Goal: Task Accomplishment & Management: Use online tool/utility

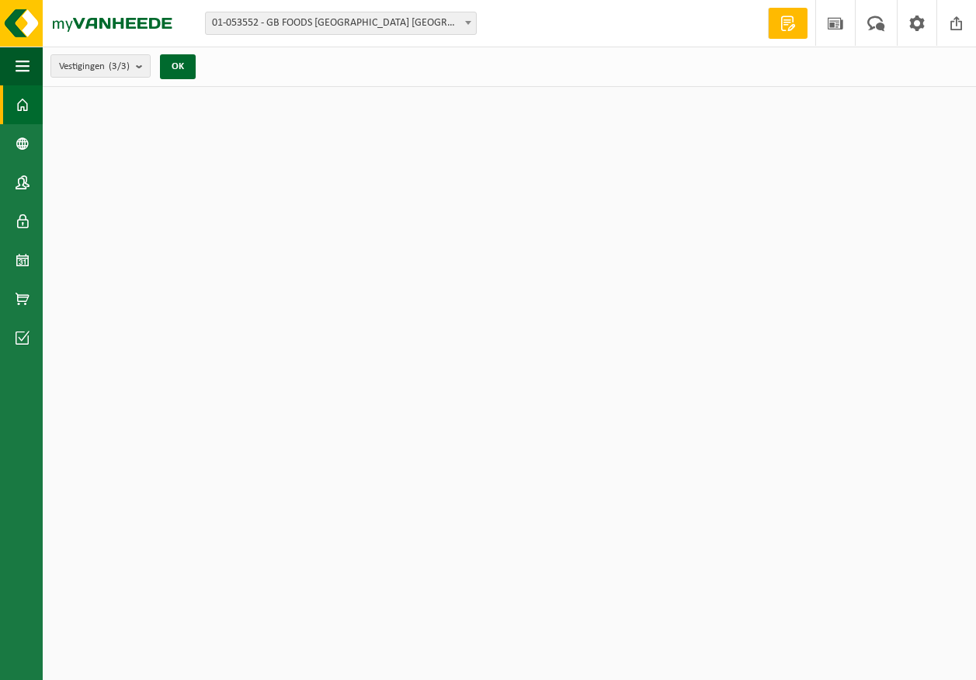
drag, startPoint x: 0, startPoint y: 0, endPoint x: 384, endPoint y: 269, distance: 468.7
click at [384, 269] on div "26-09" at bounding box center [381, 270] width 31 height 11
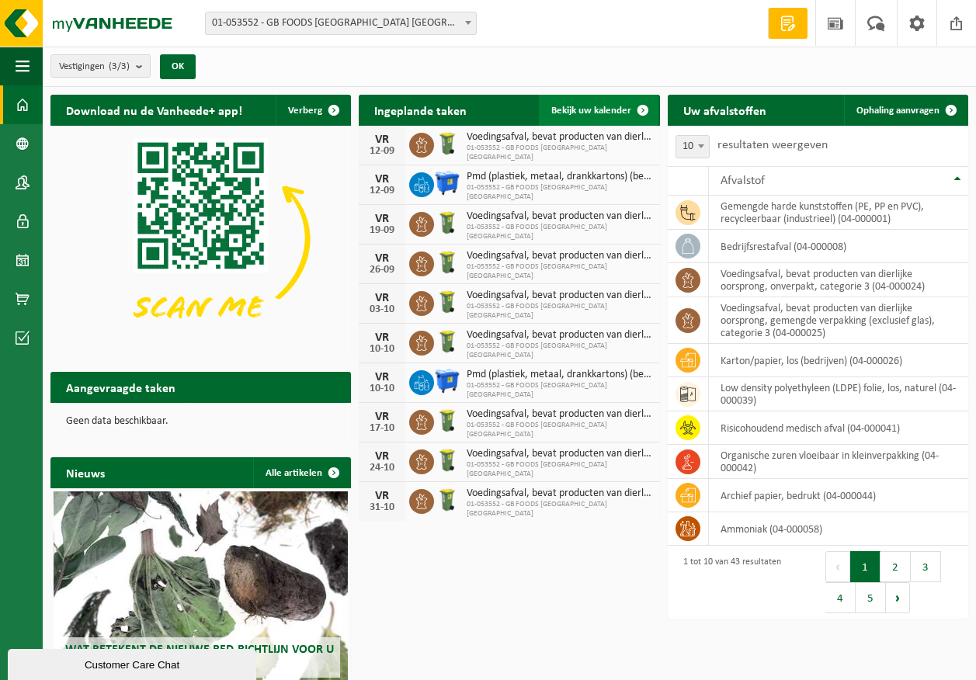
click at [642, 106] on span at bounding box center [642, 110] width 31 height 31
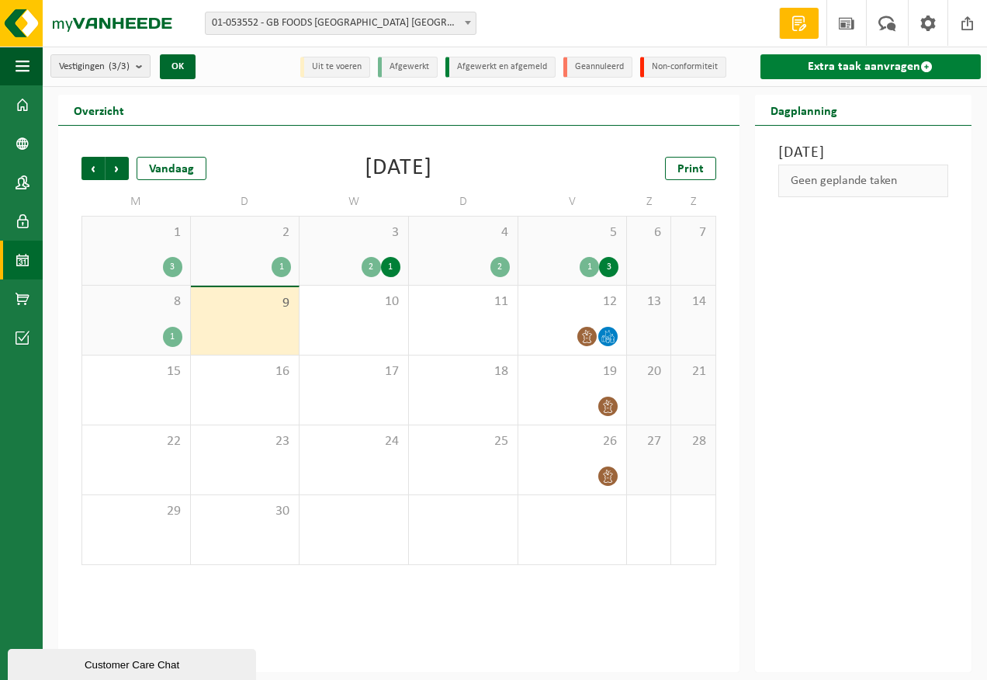
click at [880, 61] on link "Extra taak aanvragen" at bounding box center [871, 66] width 220 height 25
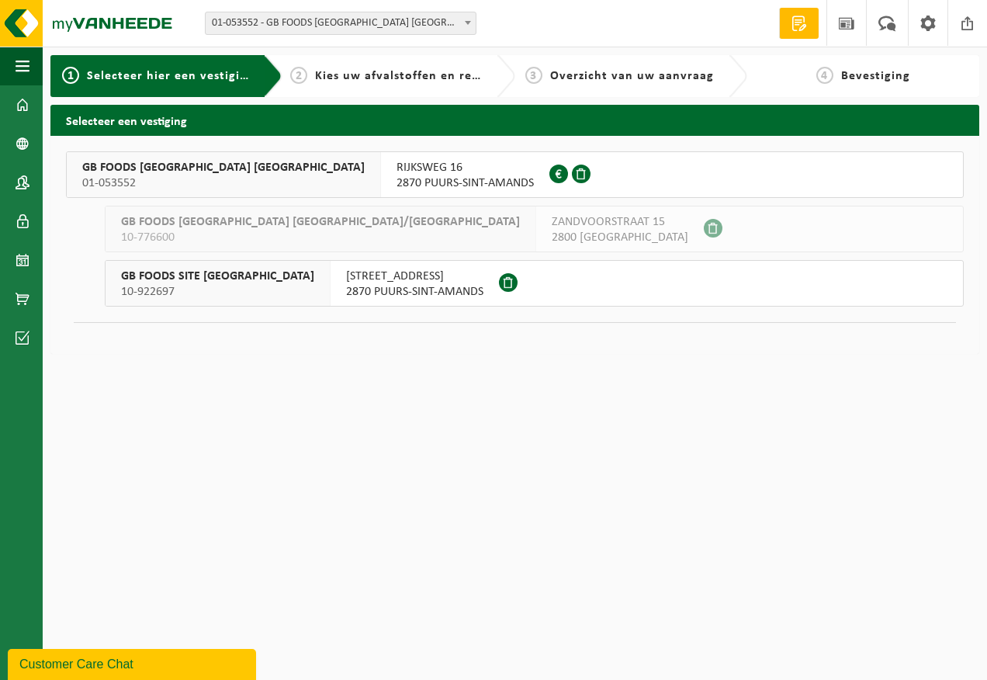
click at [397, 167] on span "RIJKSWEG 16" at bounding box center [465, 168] width 137 height 16
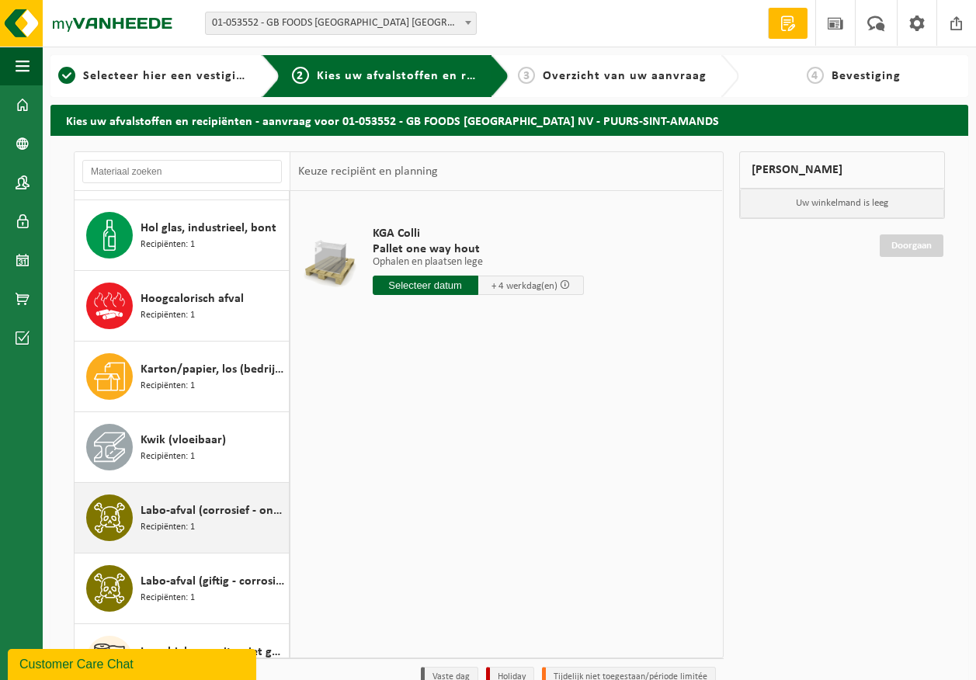
scroll to position [854, 0]
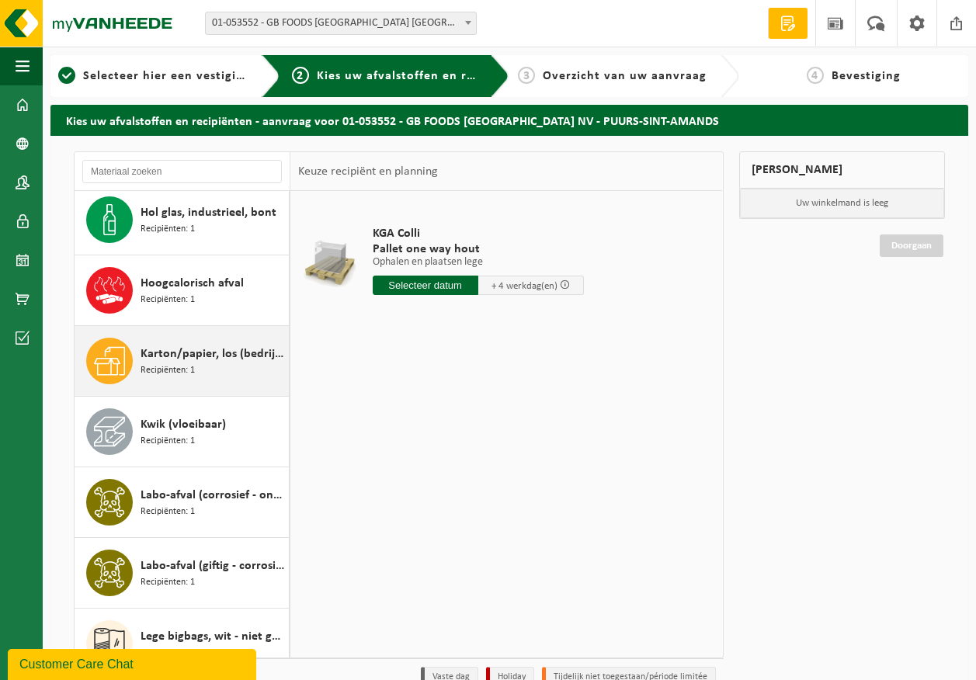
click at [213, 367] on div "Karton/papier, los (bedrijven) Recipiënten: 1" at bounding box center [212, 361] width 144 height 47
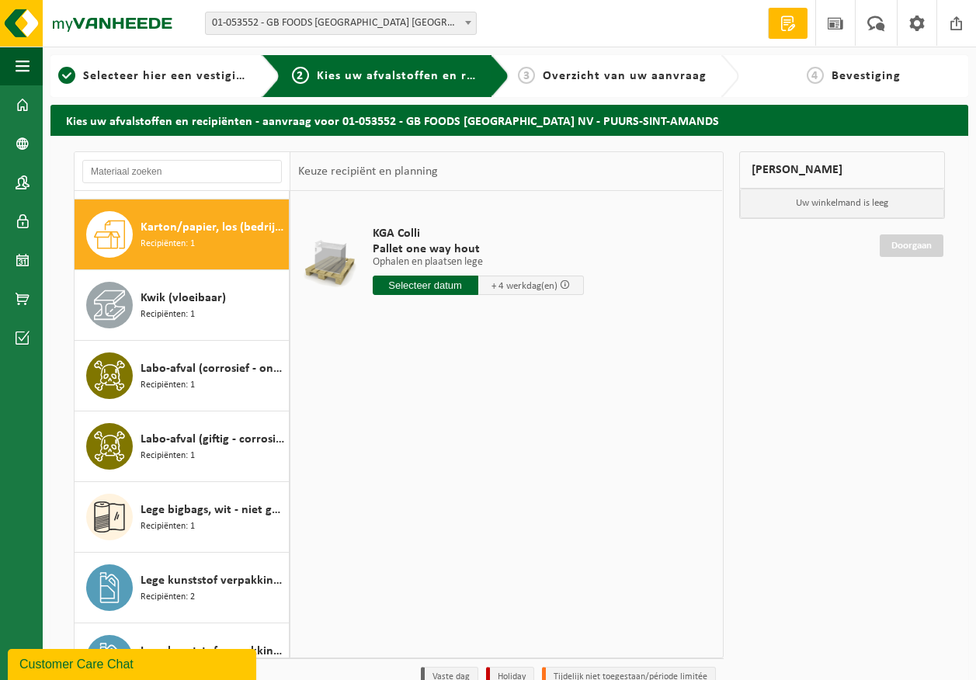
scroll to position [989, 0]
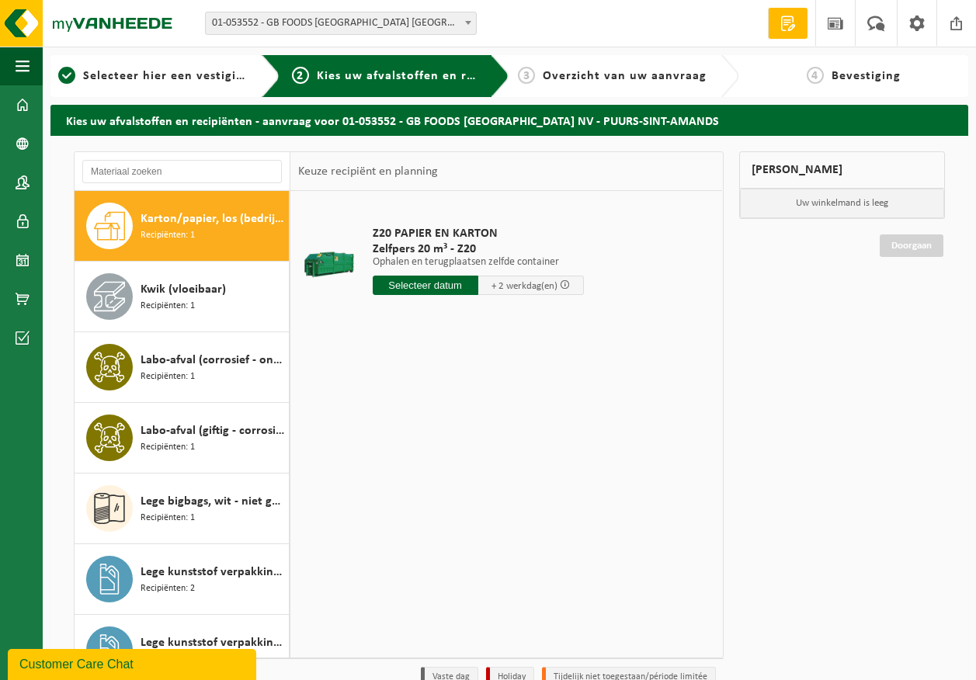
click at [422, 283] on input "text" at bounding box center [426, 285] width 106 height 19
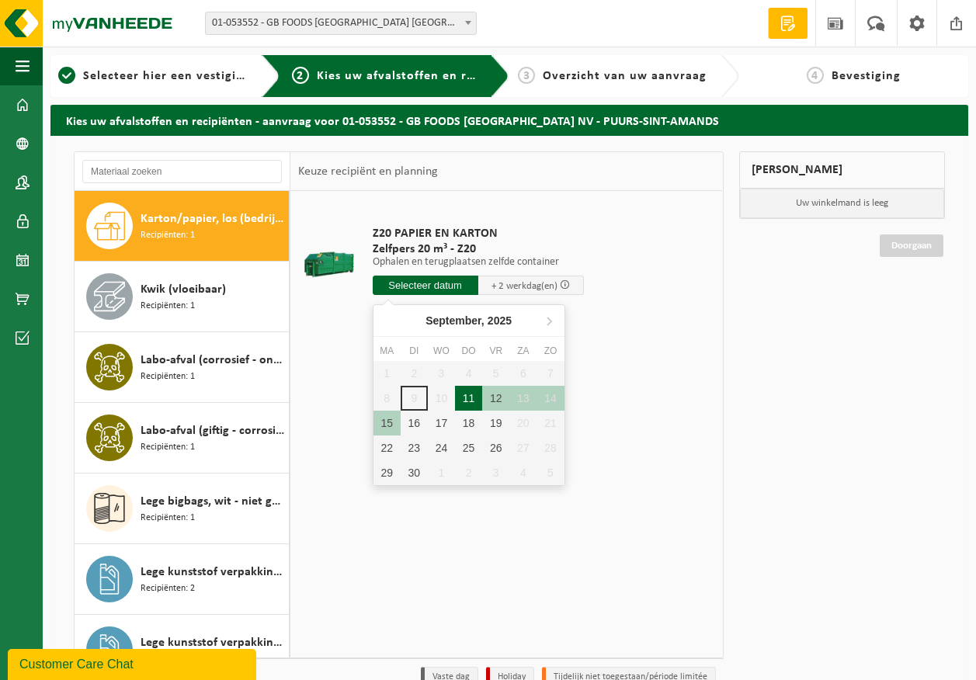
click at [475, 401] on div "11" at bounding box center [468, 398] width 27 height 25
type input "Van 2025-09-11"
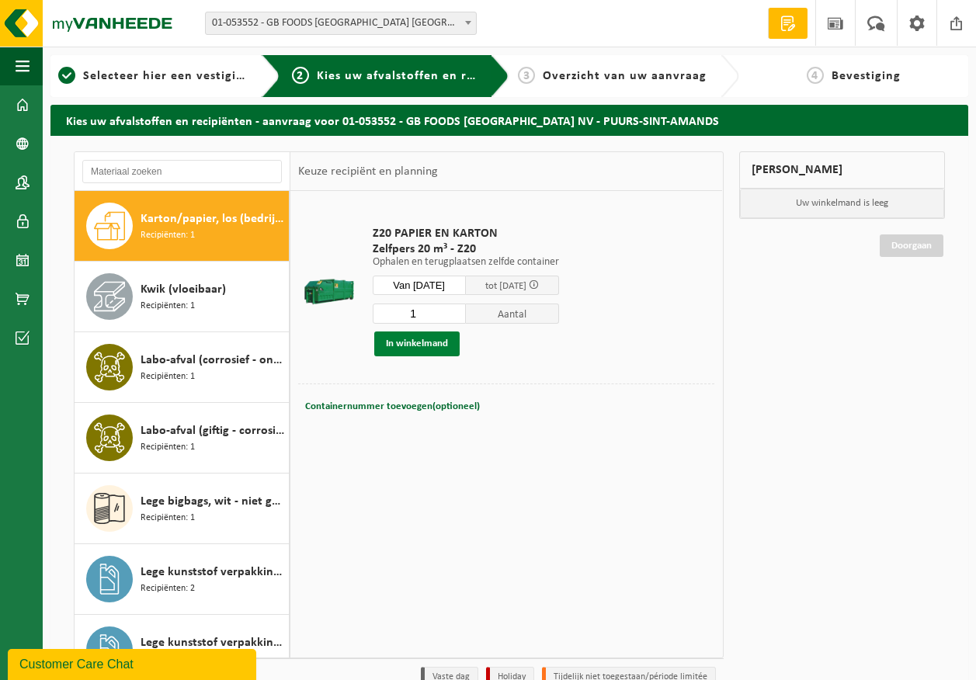
click at [414, 340] on button "In winkelmand" at bounding box center [416, 343] width 85 height 25
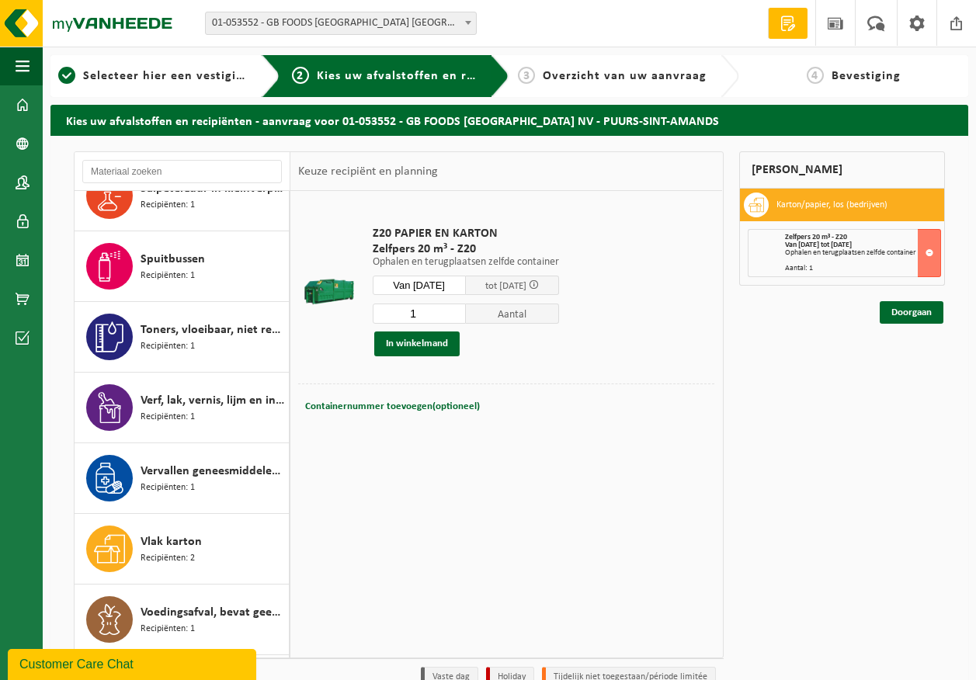
scroll to position [2153, 0]
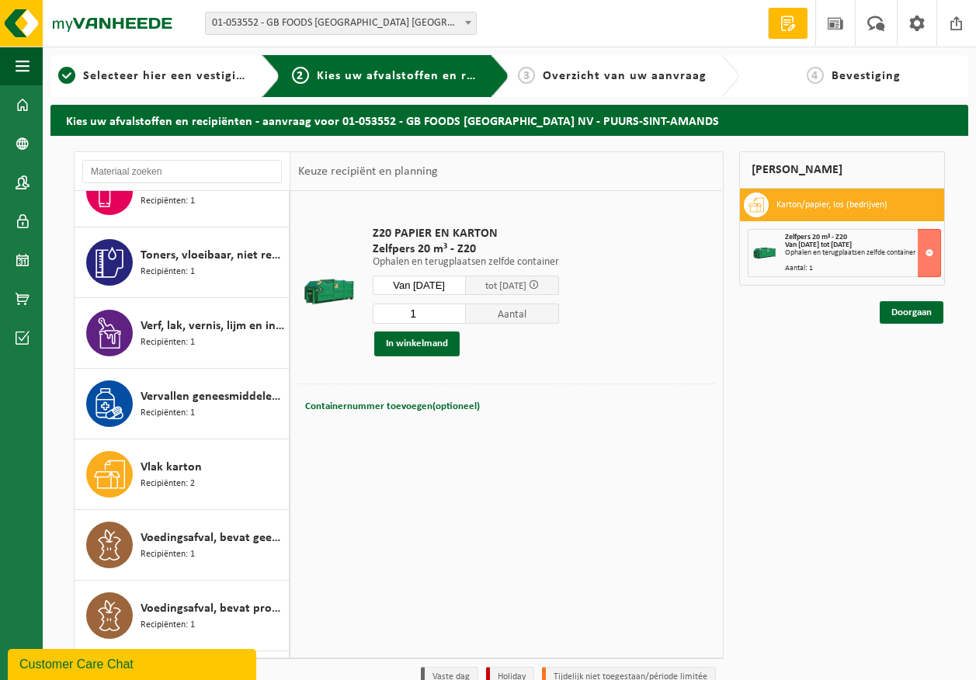
click at [232, 470] on div "Vlak karton Recipiënten: 2" at bounding box center [212, 474] width 144 height 47
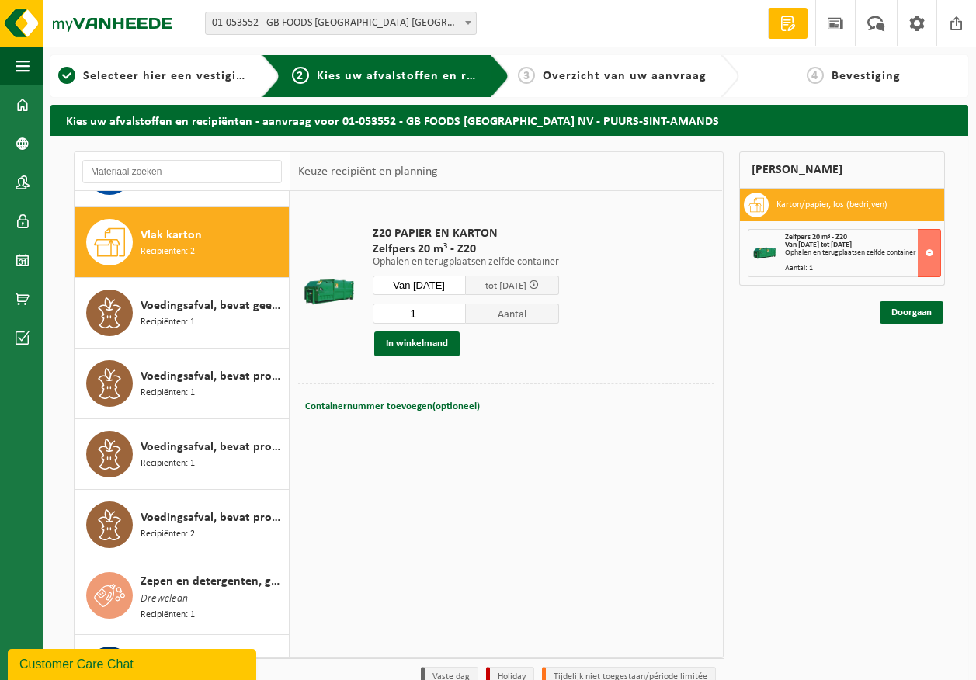
scroll to position [2401, 0]
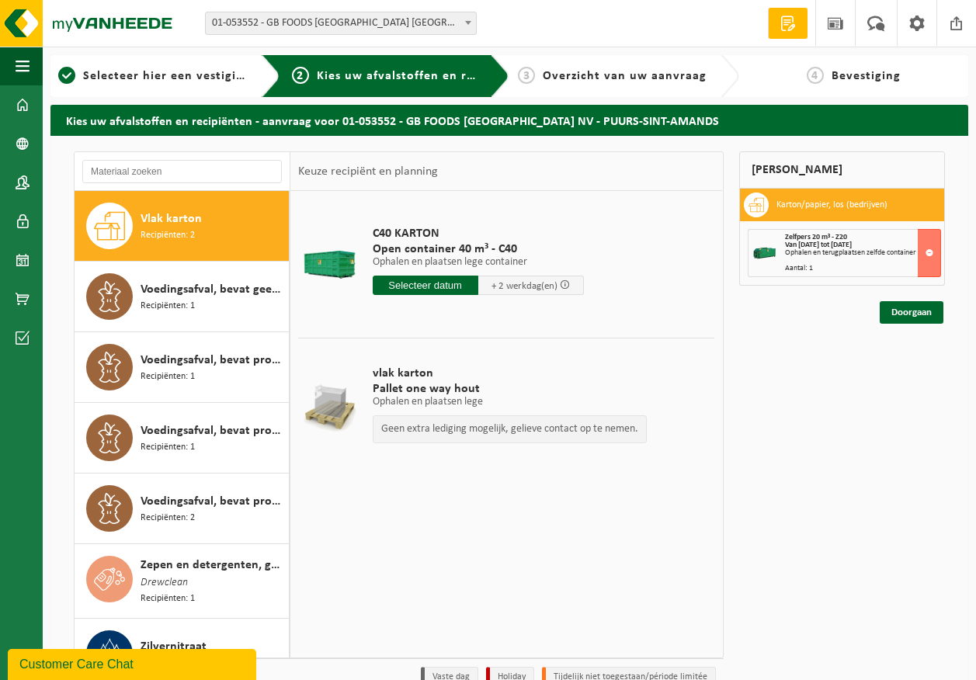
click at [451, 286] on input "text" at bounding box center [426, 285] width 106 height 19
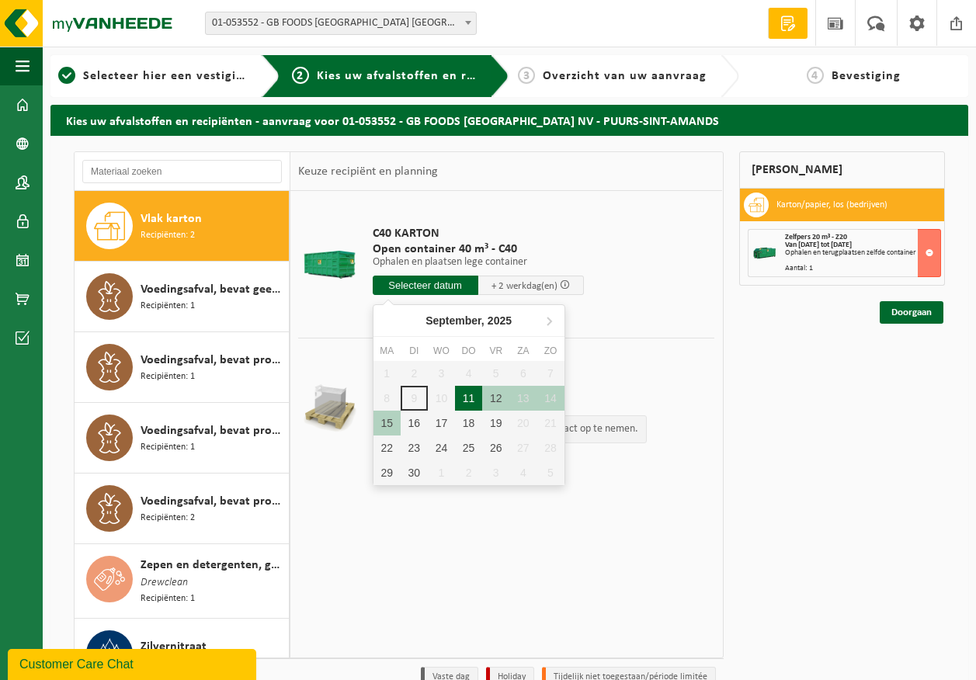
click at [478, 400] on div "11" at bounding box center [468, 398] width 27 height 25
type input "Van 2025-09-11"
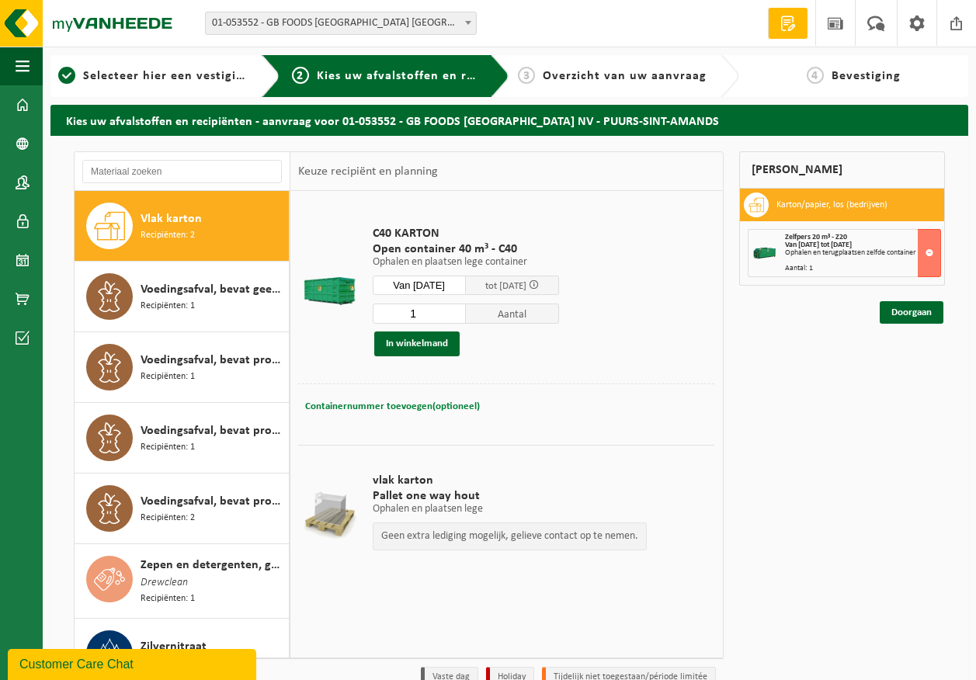
click at [379, 404] on span "Containernummer toevoegen(optioneel)" at bounding box center [392, 406] width 175 height 10
type input "C40-584"
click at [405, 338] on button "In winkelmand" at bounding box center [416, 343] width 85 height 25
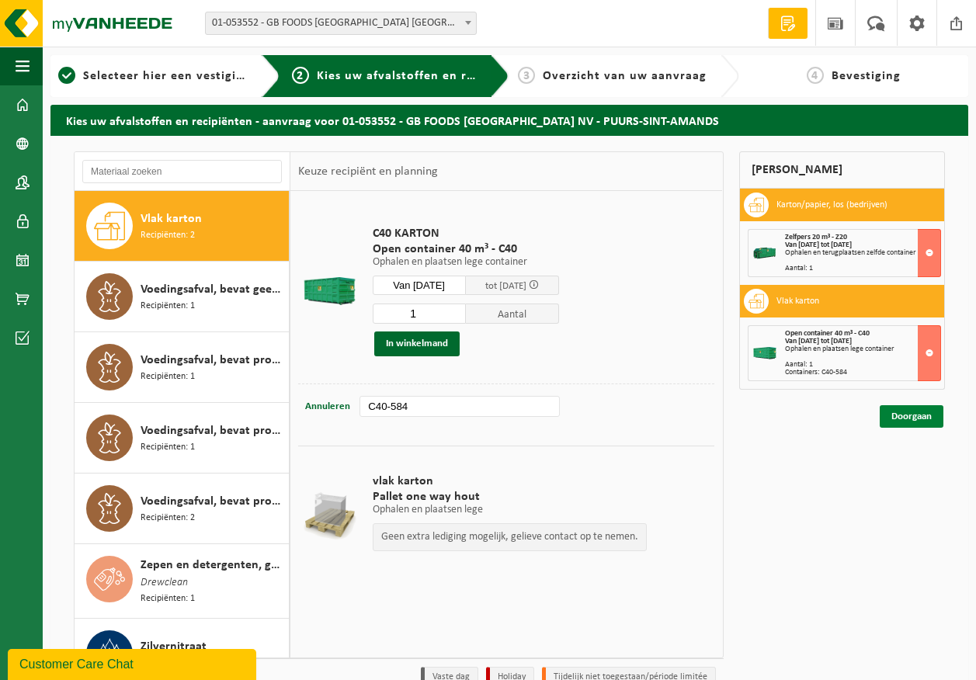
click at [913, 423] on link "Doorgaan" at bounding box center [911, 416] width 64 height 23
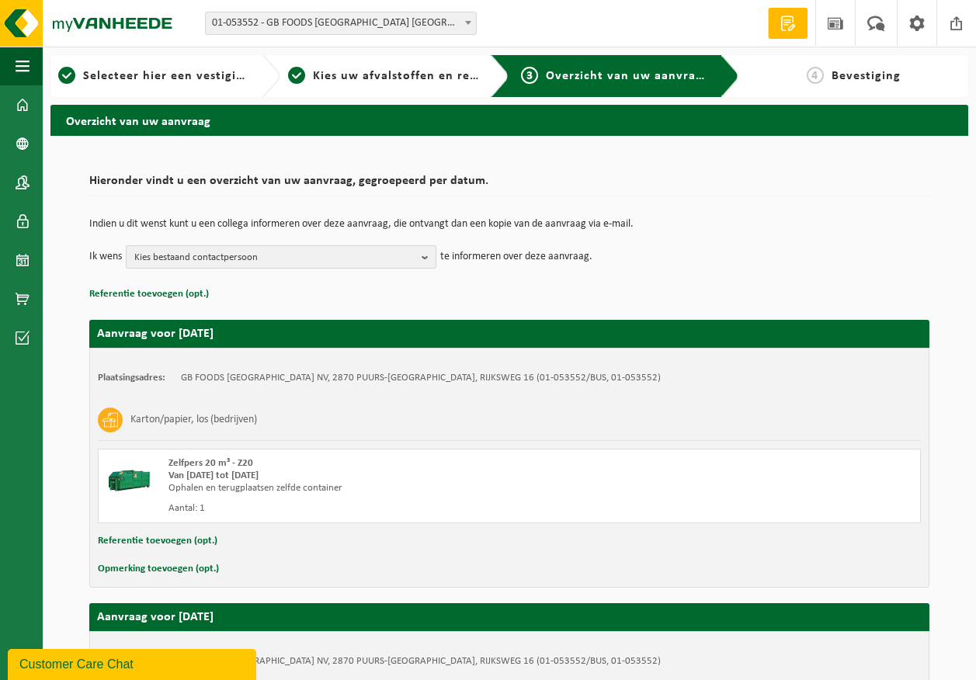
click at [252, 254] on span "Kies bestaand contactpersoon" at bounding box center [274, 257] width 281 height 23
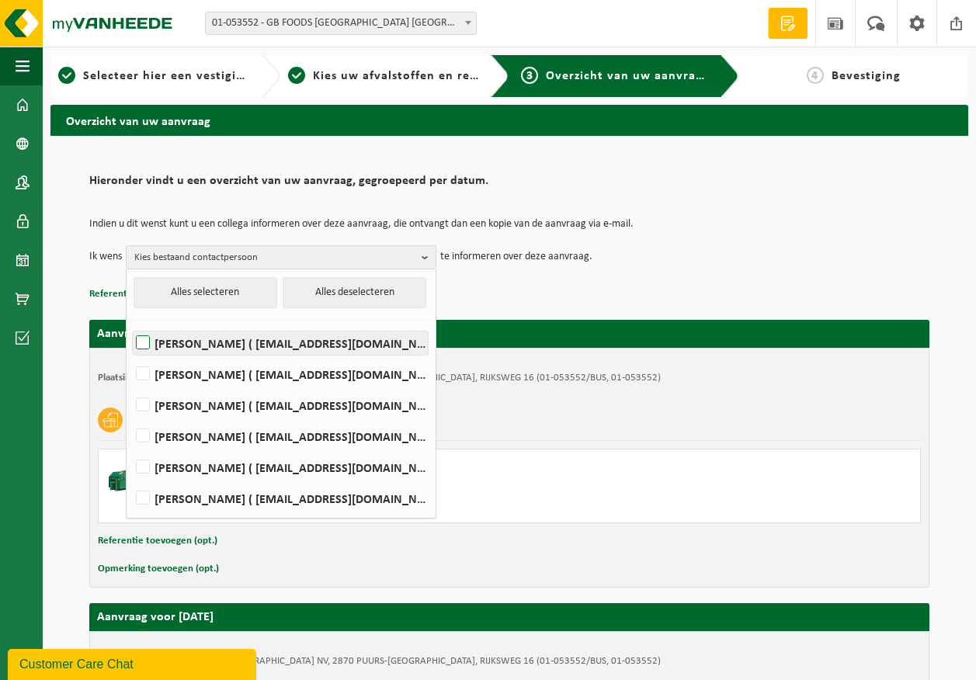
click at [208, 341] on label "[PERSON_NAME] ( [EMAIL_ADDRESS][DOMAIN_NAME] )" at bounding box center [280, 342] width 295 height 23
click at [130, 324] on input "Devy De Keersmaeker ( devy_dekeersmaeker@thegbfoods.com )" at bounding box center [130, 323] width 1 height 1
checkbox input "true"
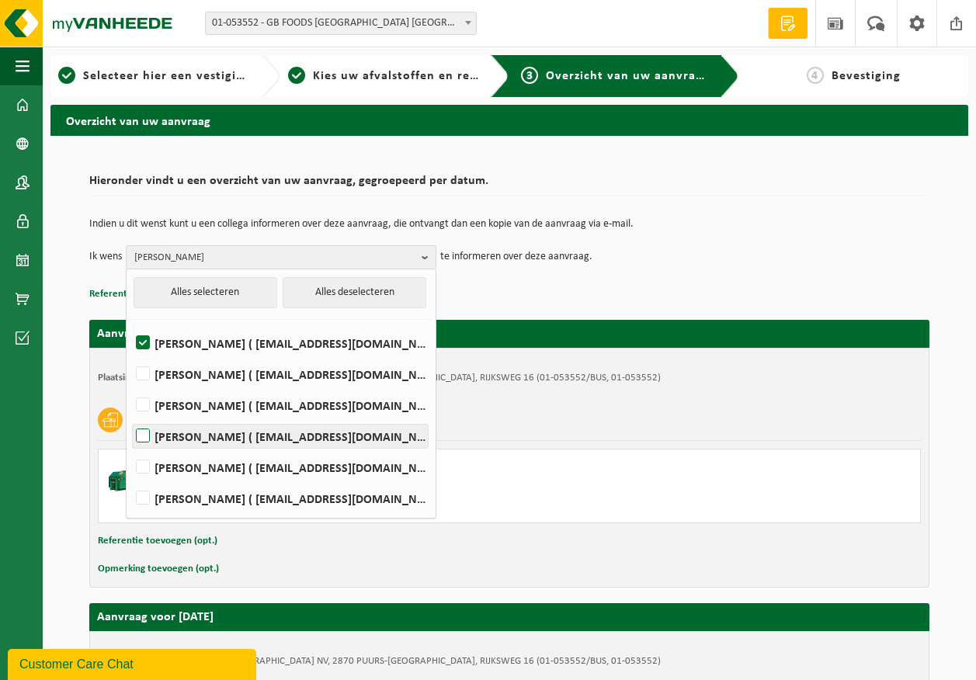
click at [203, 444] on label "Andre Reyniers ( andre_reyniers@thegbfoods.com )" at bounding box center [280, 436] width 295 height 23
click at [130, 417] on input "Andre Reyniers ( andre_reyniers@thegbfoods.com )" at bounding box center [130, 416] width 1 height 1
checkbox input "true"
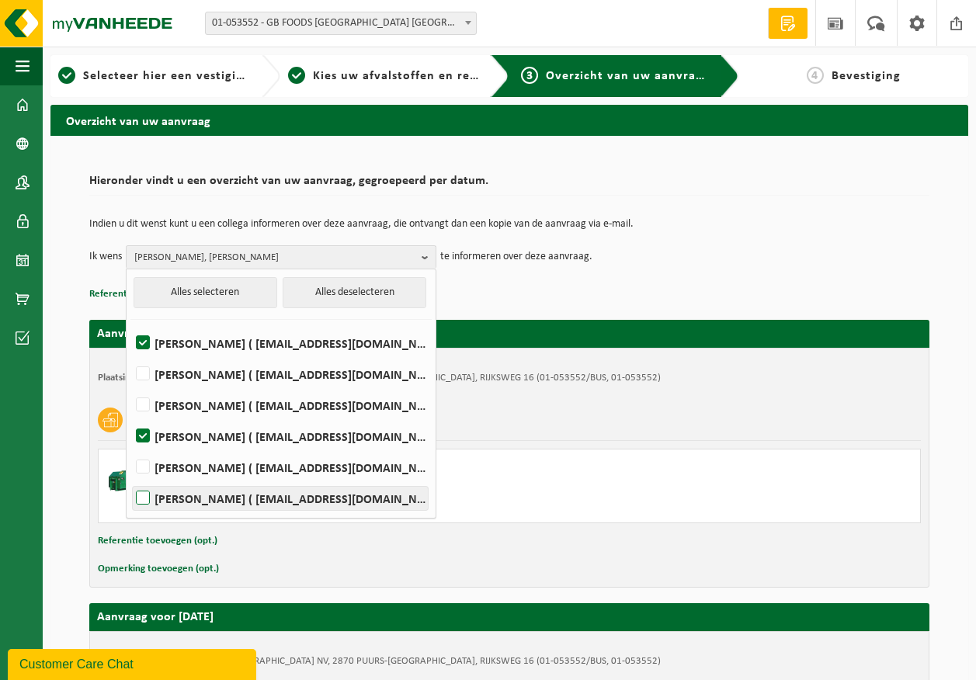
click at [200, 490] on label "Said Tizi ( said_tizi@thegbfoods.com )" at bounding box center [280, 498] width 295 height 23
click at [130, 479] on input "Said Tizi ( said_tizi@thegbfoods.com )" at bounding box center [130, 478] width 1 height 1
checkbox input "true"
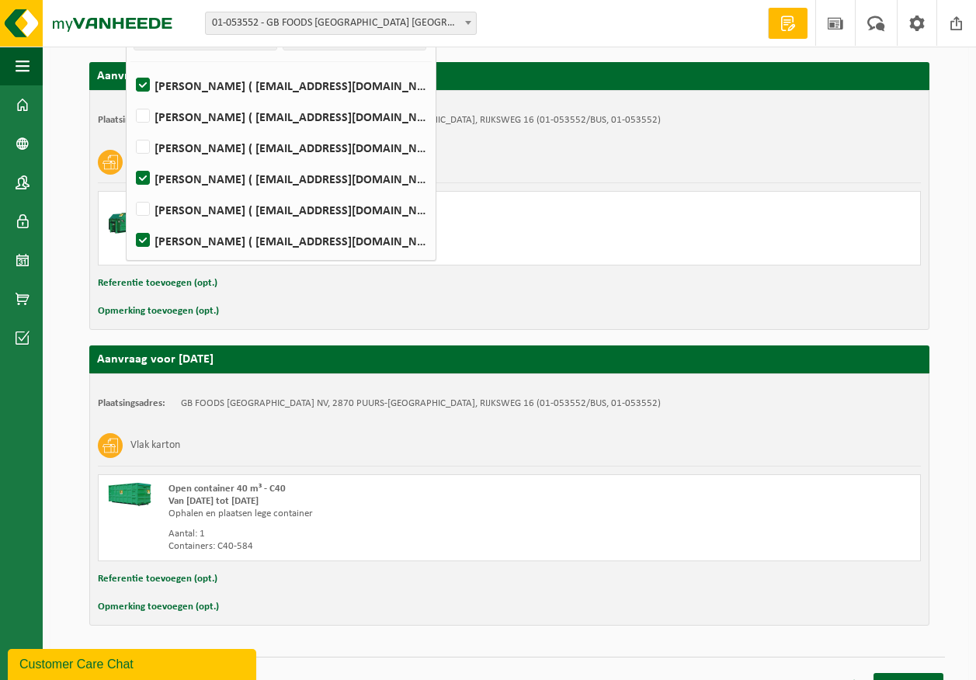
scroll to position [282, 0]
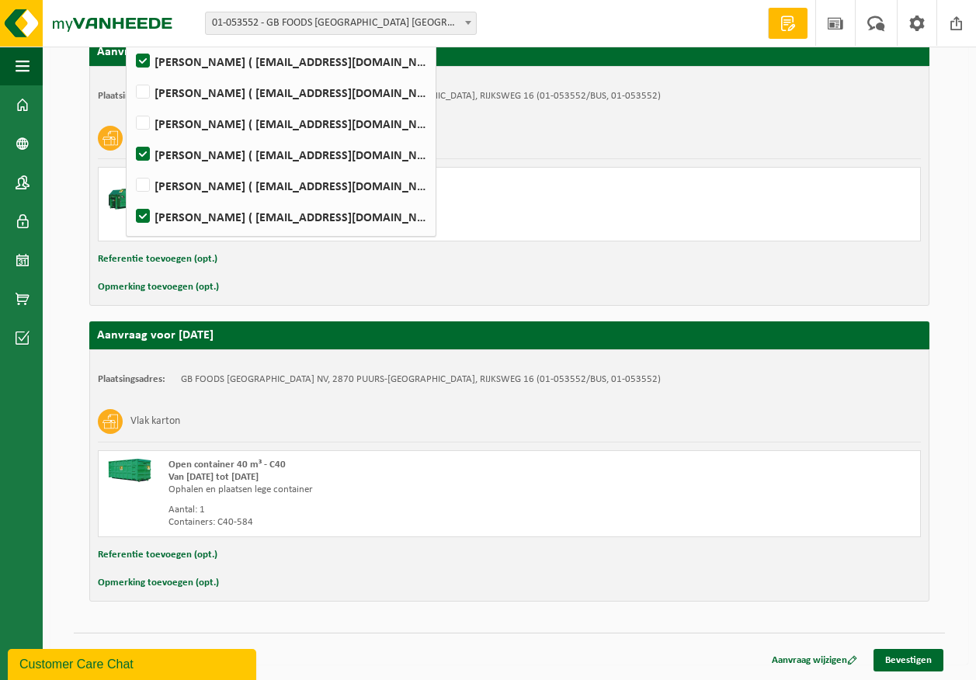
click at [953, 237] on div "Hieronder vindt u een overzicht van uw aanvraag, gegroepeerd per datum. Indien …" at bounding box center [508, 259] width 917 height 810
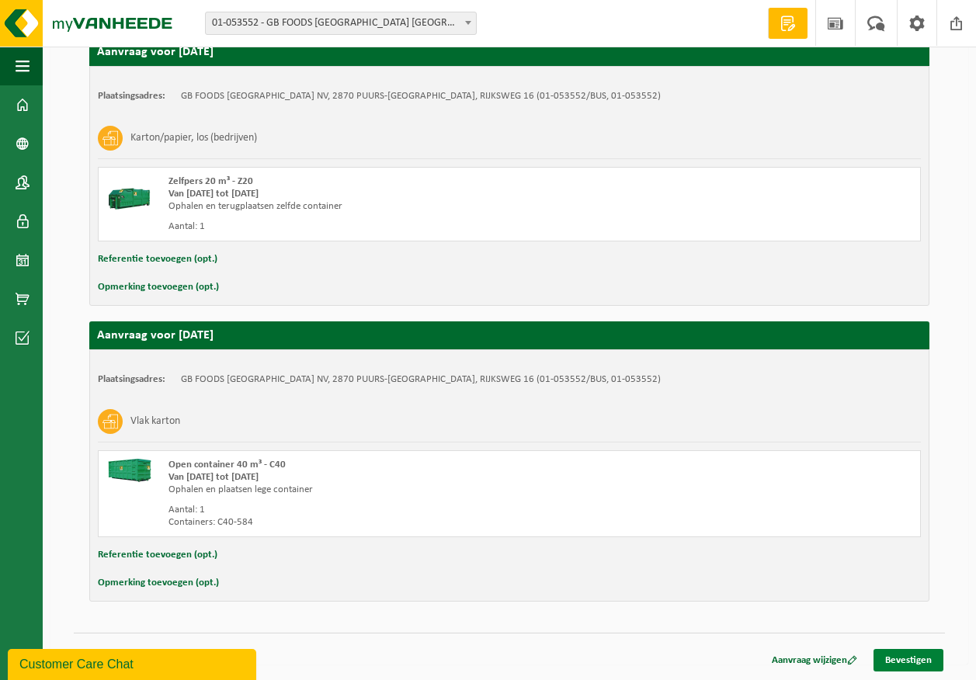
click at [907, 661] on link "Bevestigen" at bounding box center [908, 660] width 70 height 23
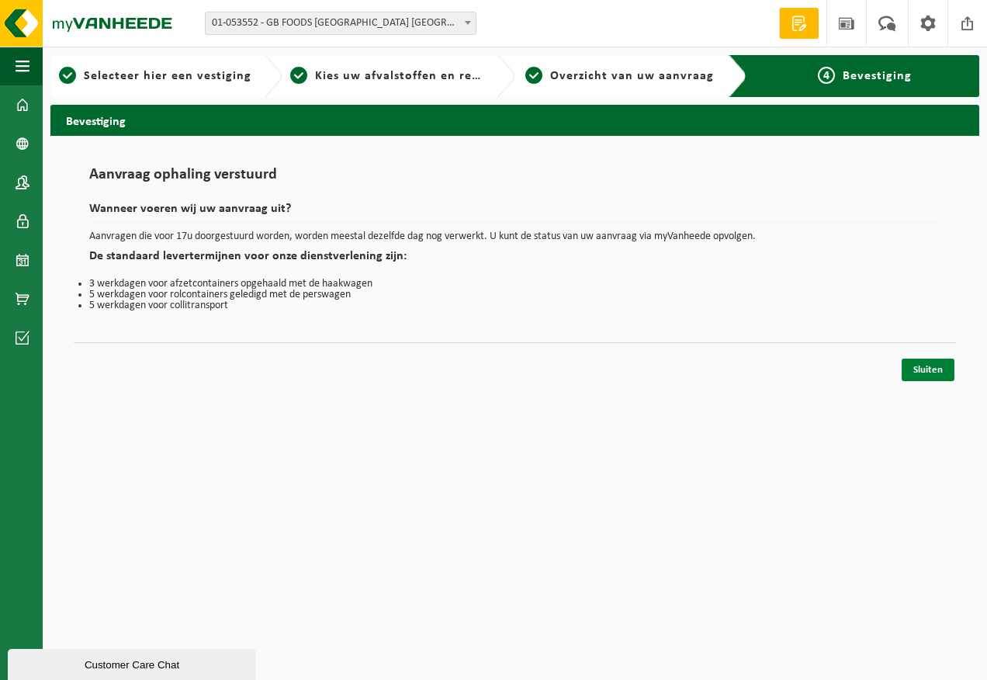
click at [930, 370] on link "Sluiten" at bounding box center [928, 370] width 53 height 23
